Goal: Task Accomplishment & Management: Use online tool/utility

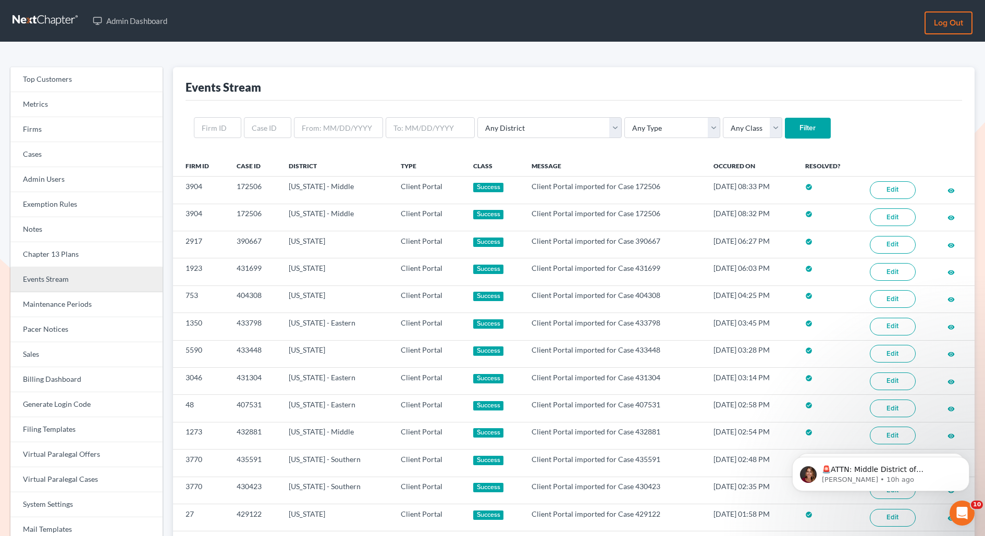
click at [41, 277] on link "Events Stream" at bounding box center [86, 279] width 152 height 25
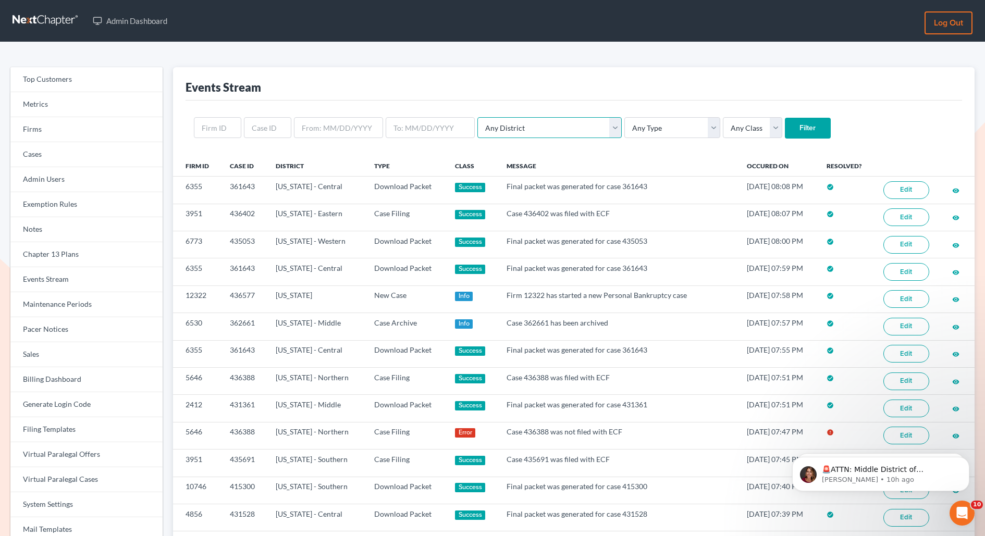
click at [488, 131] on select "Any District Alabama - Middle Alabama - Northern Alabama - Southern Alaska Ariz…" at bounding box center [549, 127] width 144 height 21
click at [624, 131] on select "Any Type Case Applied To Plan Case Archive Case Duplicate Case Filing Chapter 1…" at bounding box center [672, 127] width 96 height 21
select select "case_filing"
click at [624, 117] on select "Any Type Case Applied To Plan Case Archive Case Duplicate Case Filing Chapter 1…" at bounding box center [672, 127] width 96 height 21
click at [785, 124] on input "Filter" at bounding box center [808, 128] width 46 height 21
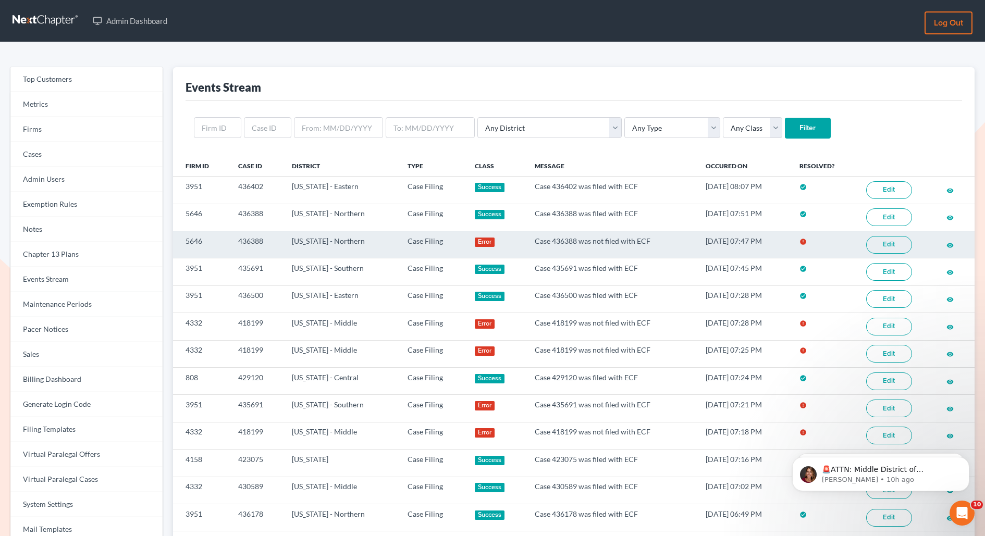
click at [877, 243] on link "Edit" at bounding box center [889, 245] width 46 height 18
